Goal: Unclear: Unclear

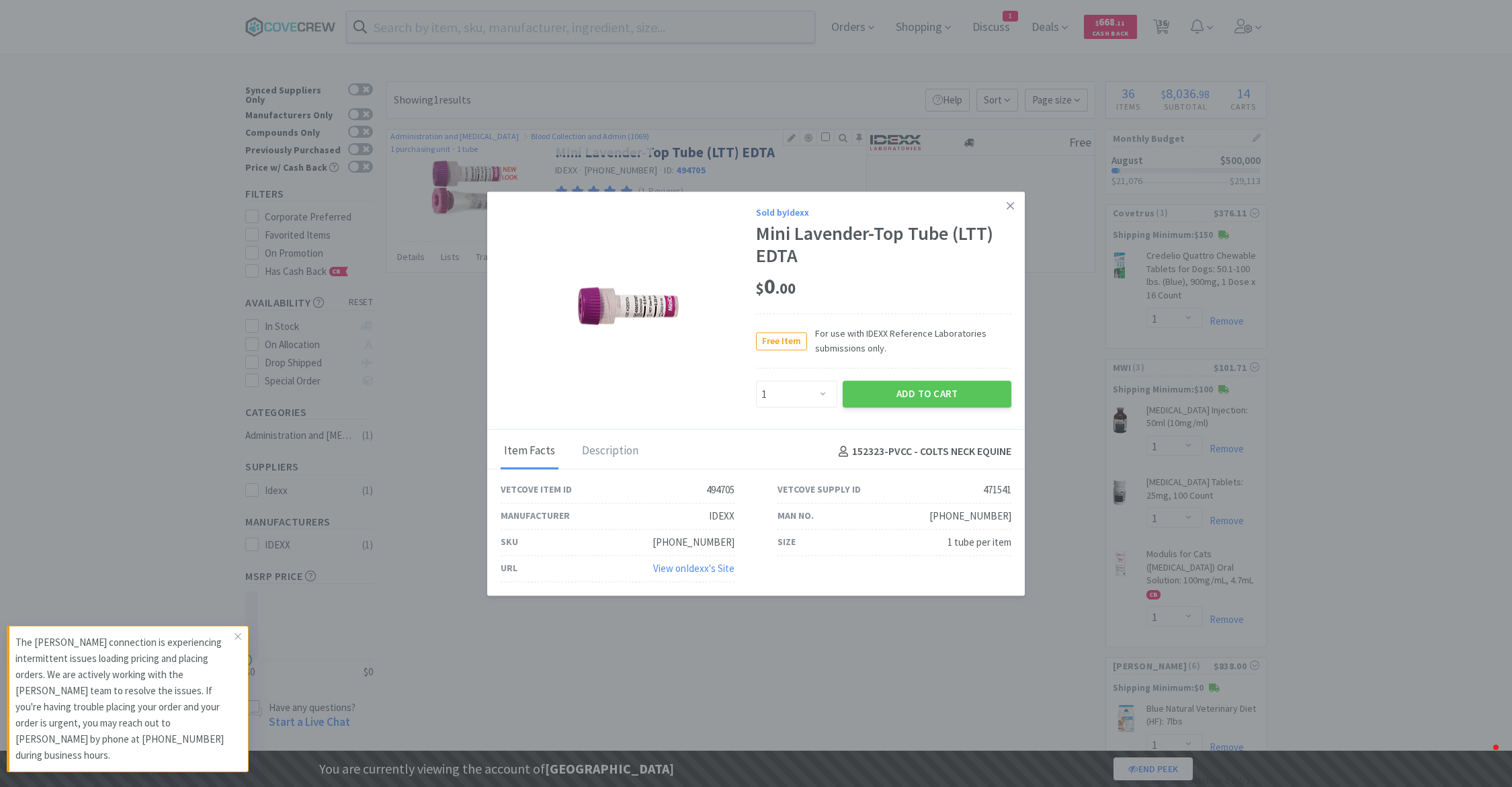
select select "1"
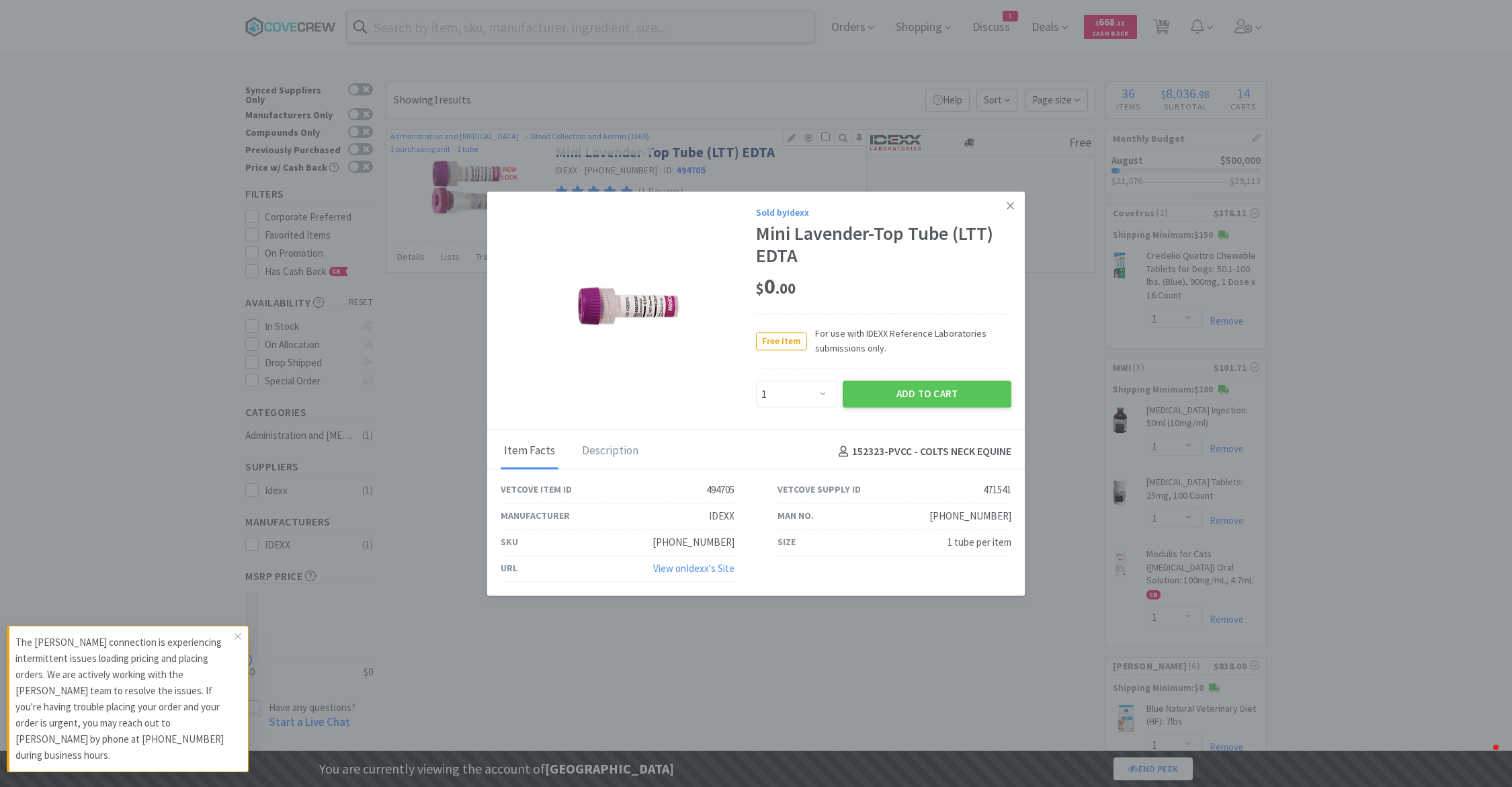
select select "1"
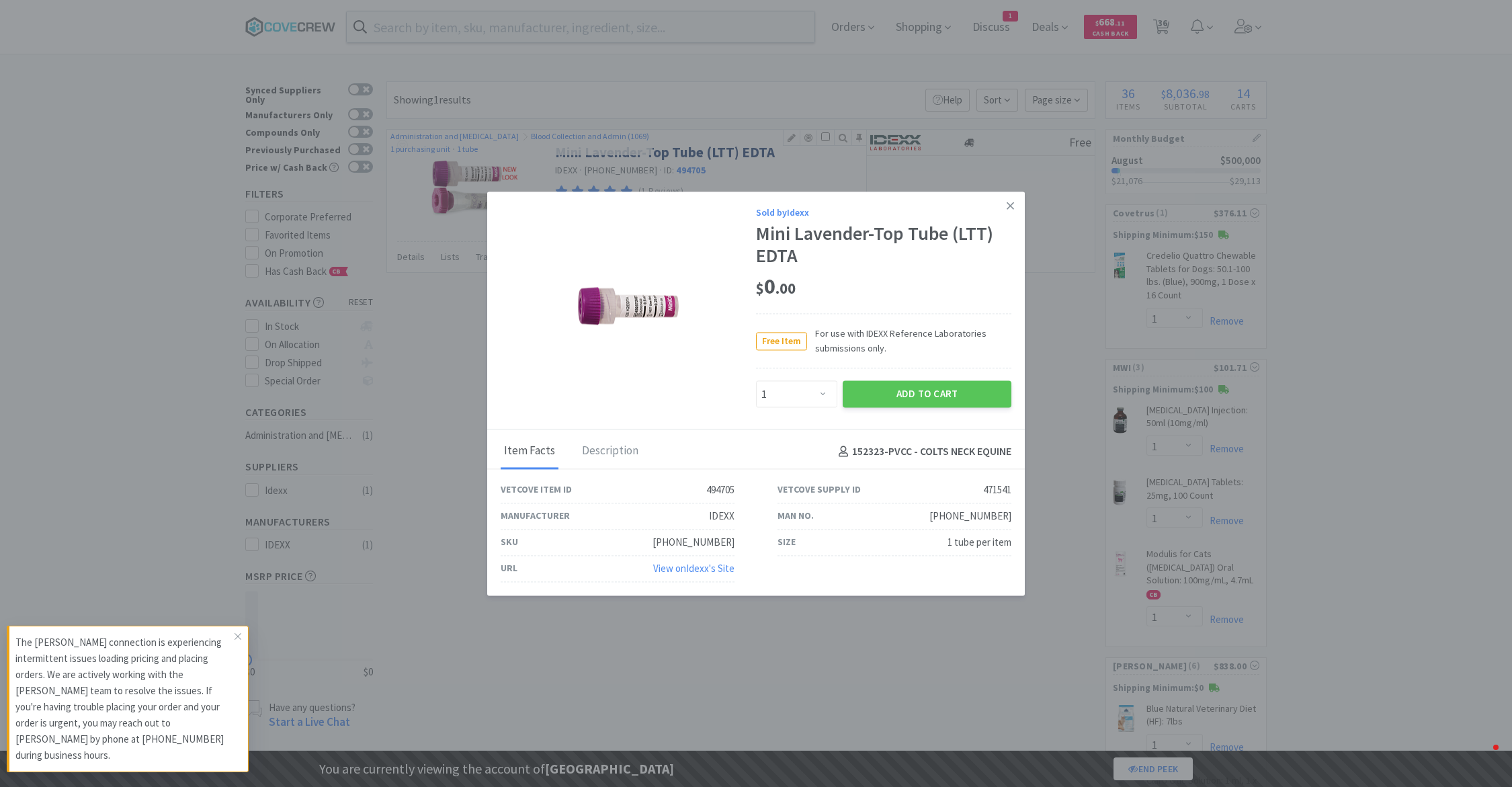
select select "2"
select select "1"
select select "2"
select select "1"
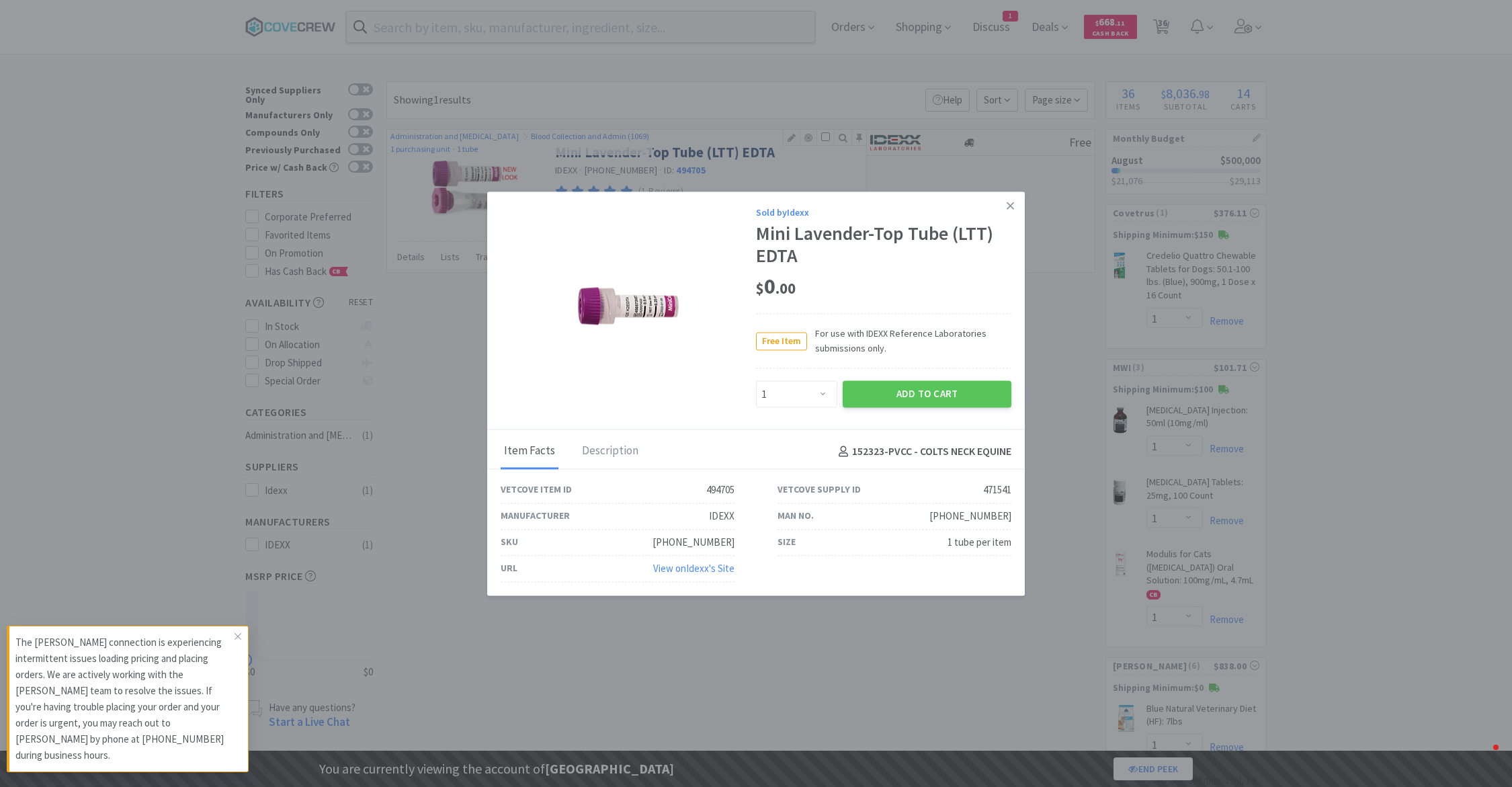
select select "1"
select select "5"
select select "2"
select select "1"
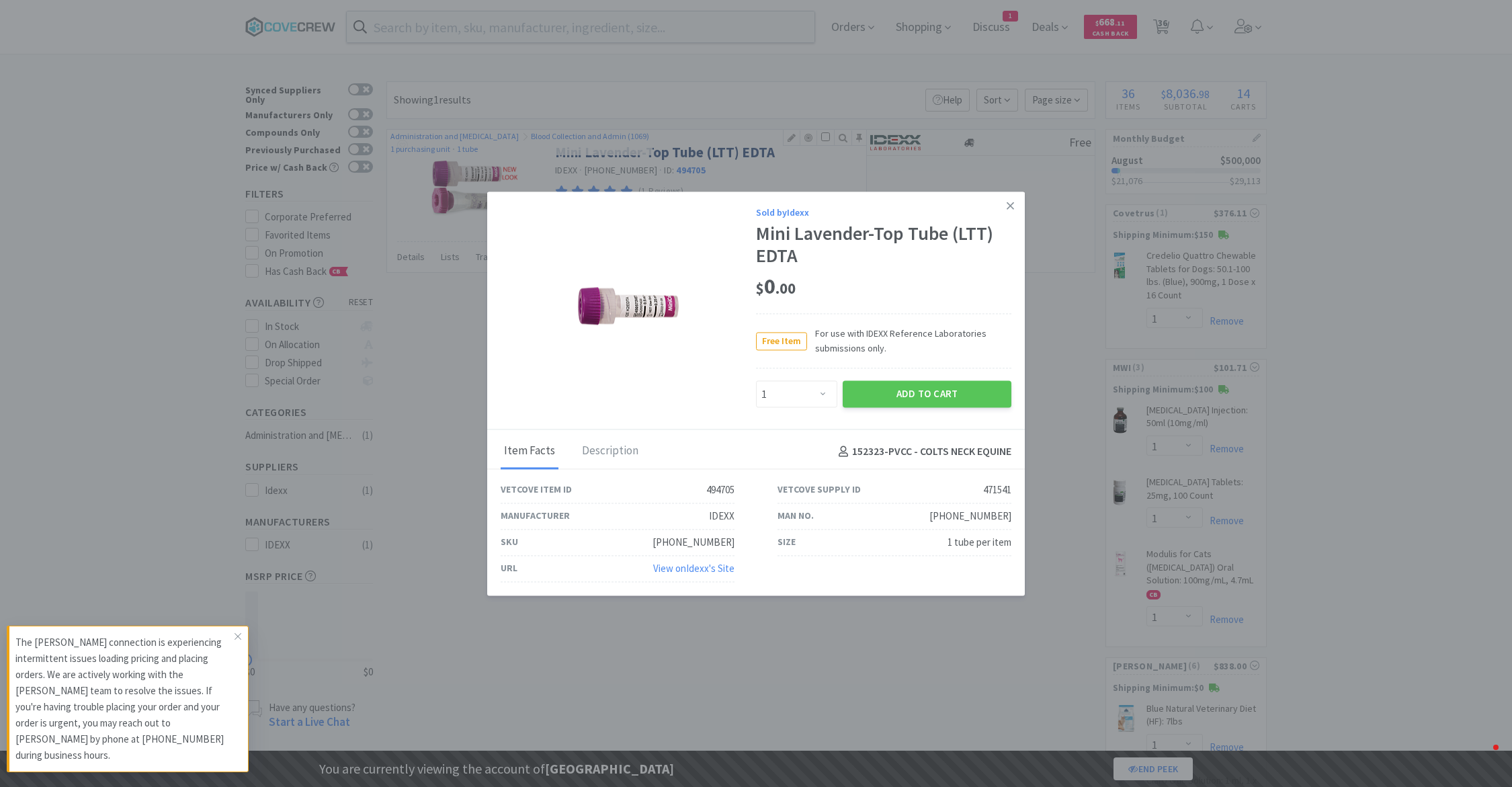
select select "1"
select select "2"
select select "9"
select select "1"
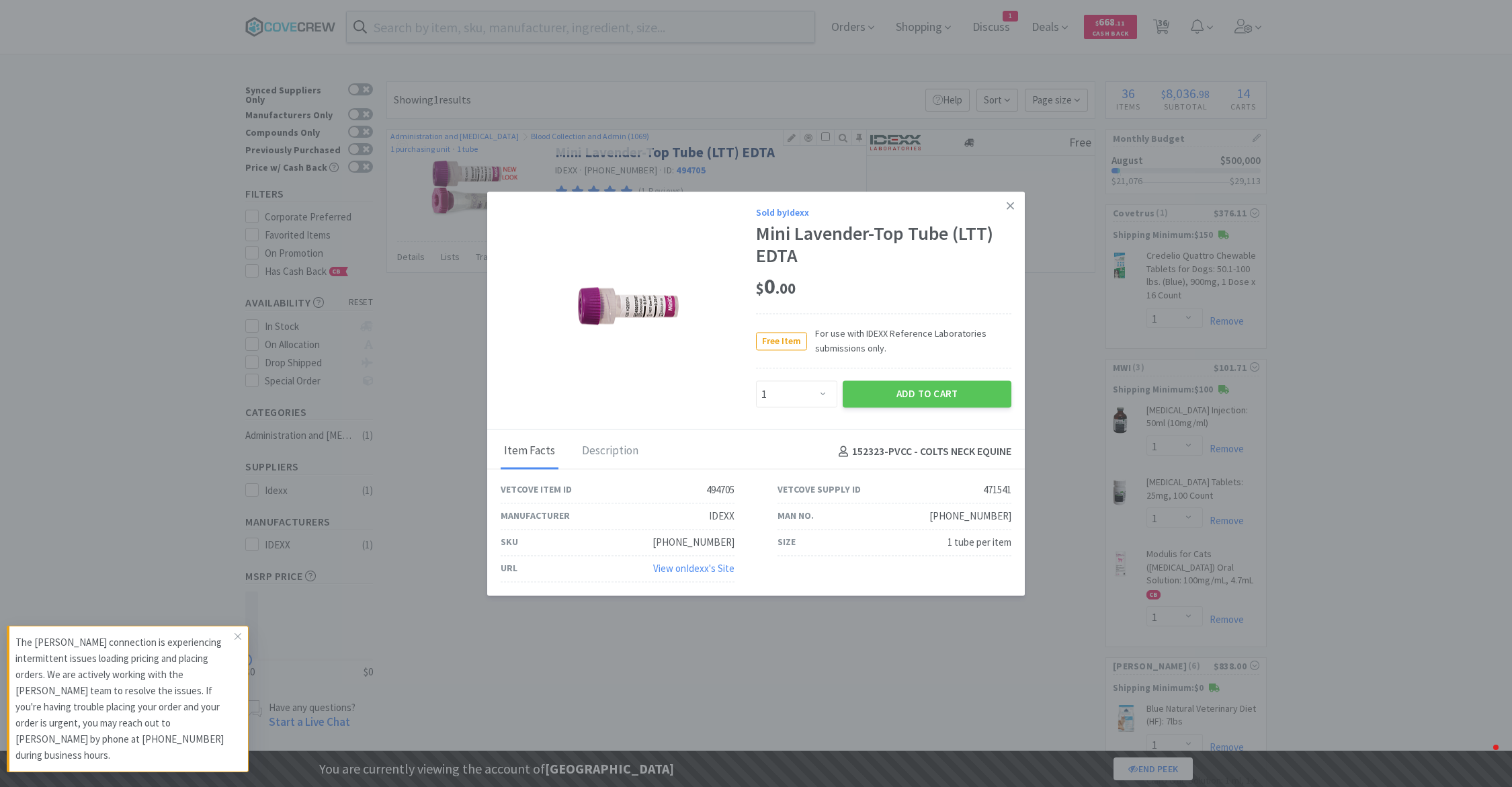
select select "1"
select select "2"
select select "1"
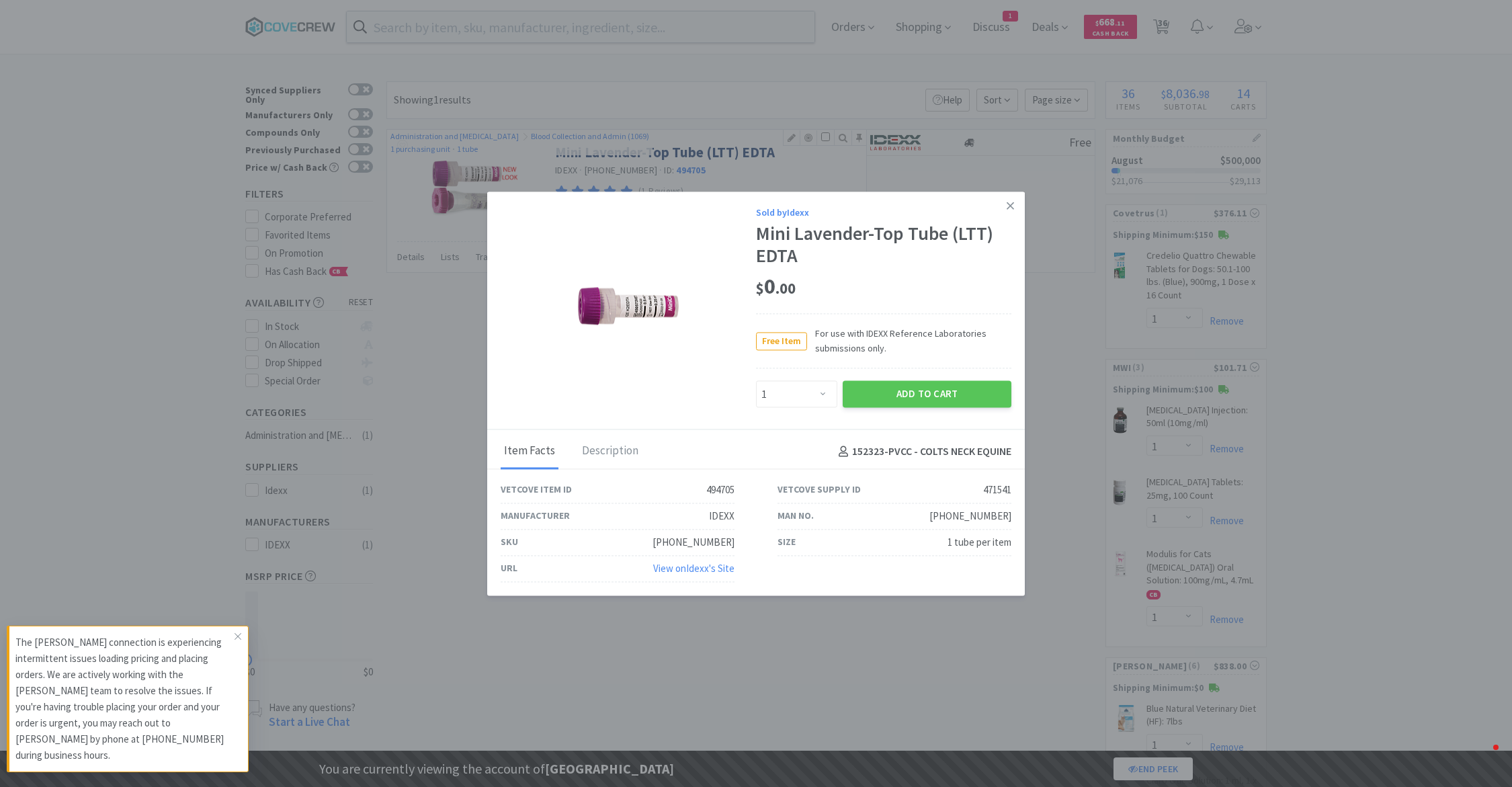
select select "3"
select select "1"
select select "2"
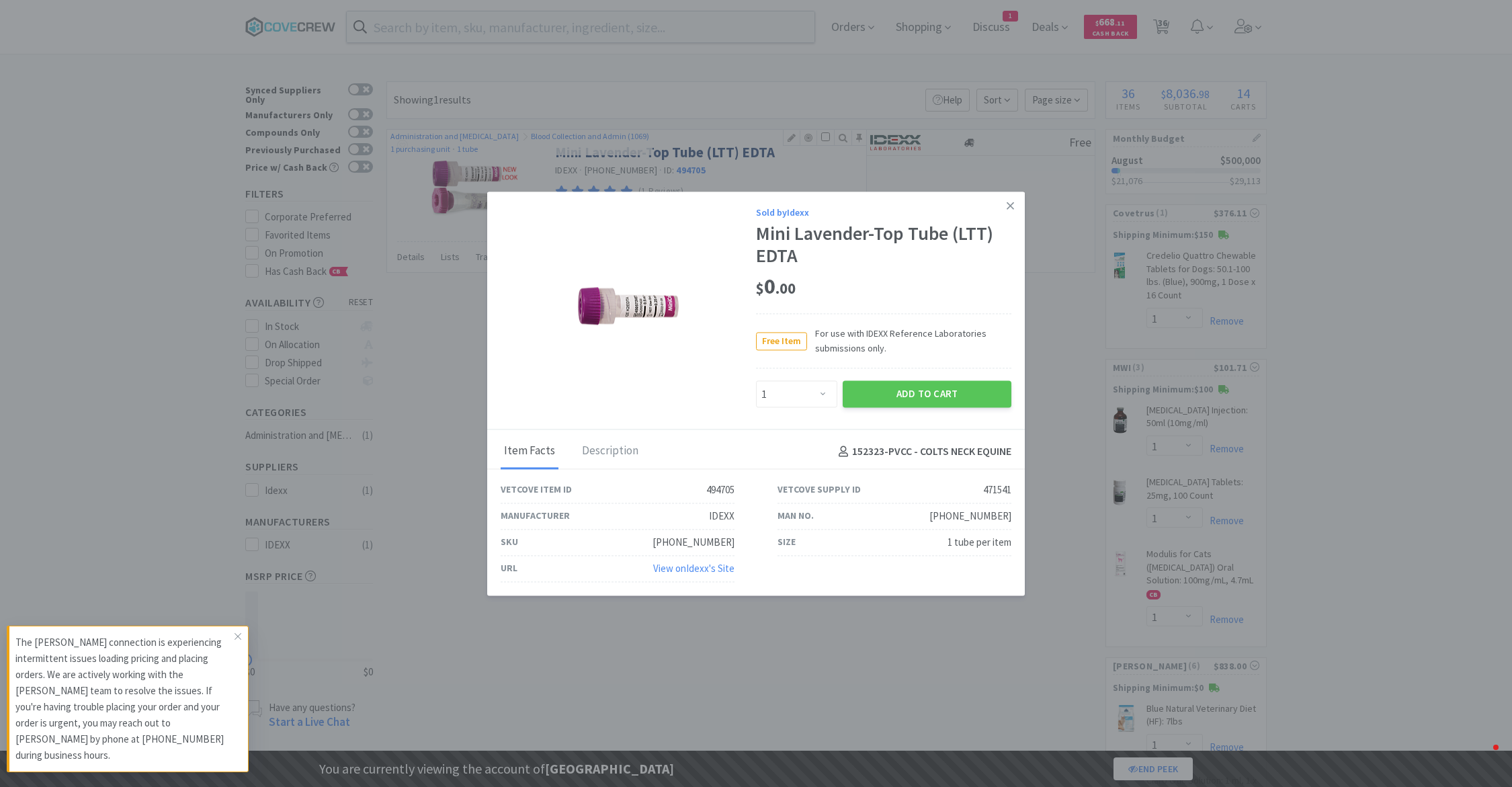
select select "5"
select select "2"
